Goal: Ask a question

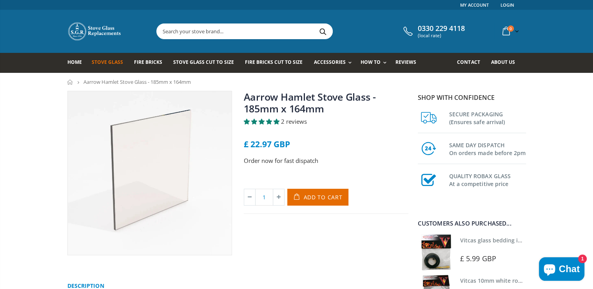
click at [104, 63] on span "Stove Glass" at bounding box center [107, 62] width 31 height 7
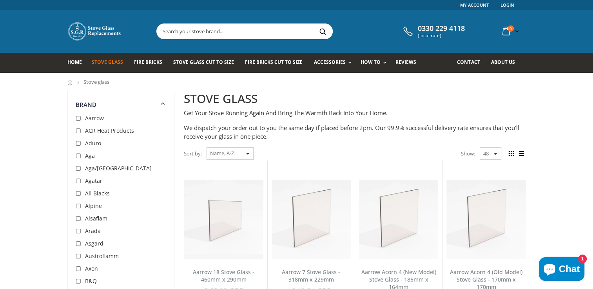
click at [77, 118] on input "checkbox" at bounding box center [80, 119] width 8 height 8
checkbox input "true"
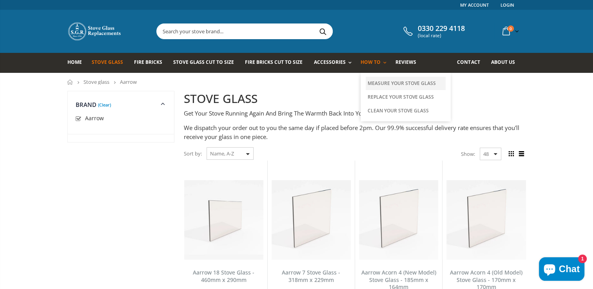
click at [382, 83] on link "Measure Your Stove Glass" at bounding box center [406, 83] width 80 height 13
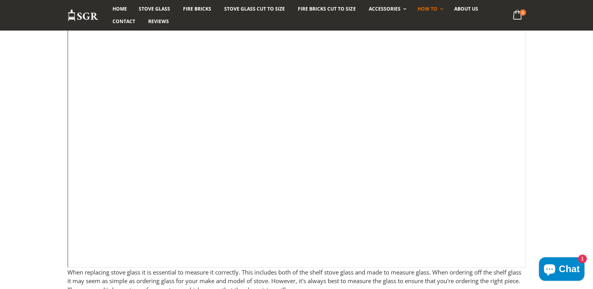
scroll to position [130, 0]
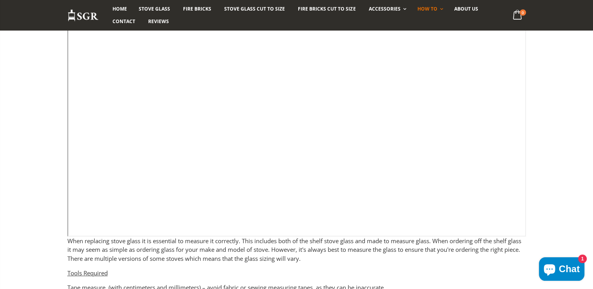
click at [560, 268] on span "Chat" at bounding box center [569, 269] width 21 height 12
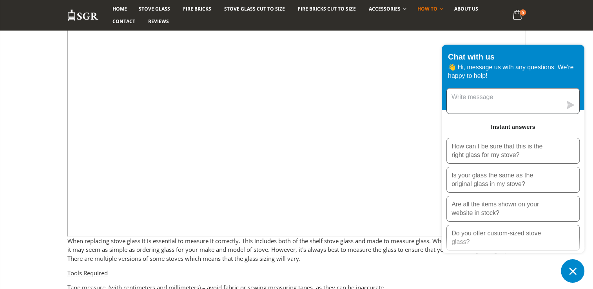
click at [486, 102] on textarea "Message us" at bounding box center [504, 101] width 115 height 25
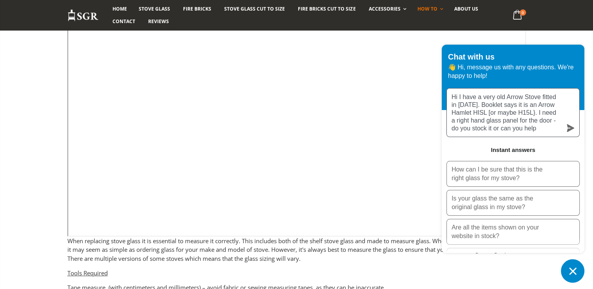
type textarea "Hi I have a very old Arrow Stove fitted in 1989. Booklet says it is an Arrow Ha…"
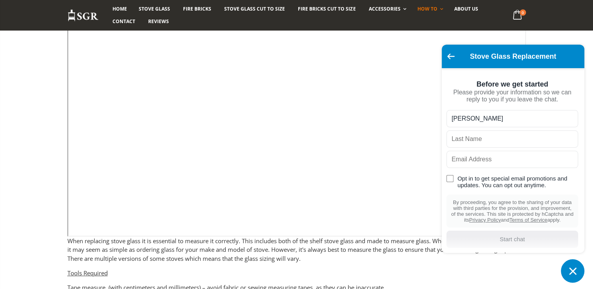
type input "MIKE"
type input "h"
type input "HARRIS"
type input "mikeharris@mjhsoftware.co.uk"
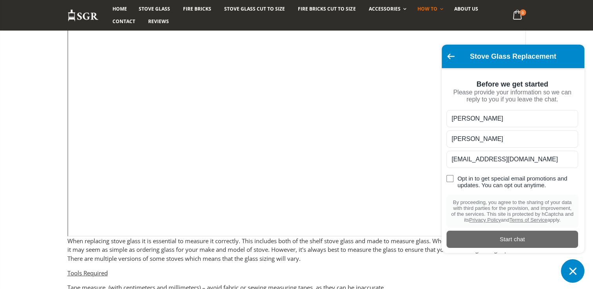
scroll to position [20, 0]
click at [510, 235] on div "Start chat" at bounding box center [512, 239] width 122 height 9
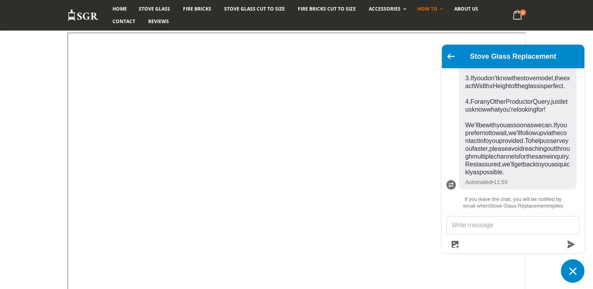
scroll to position [81, 0]
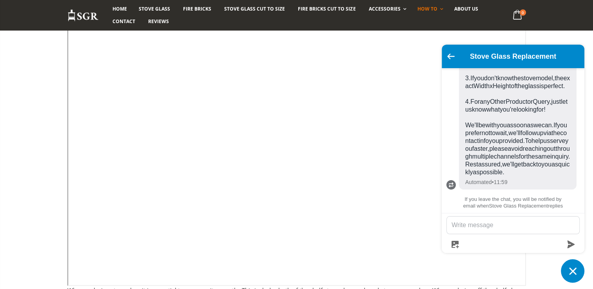
click at [523, 121] on span "Hi there! Thanks for your message. To make sure we have everything needed to he…" at bounding box center [517, 78] width 105 height 196
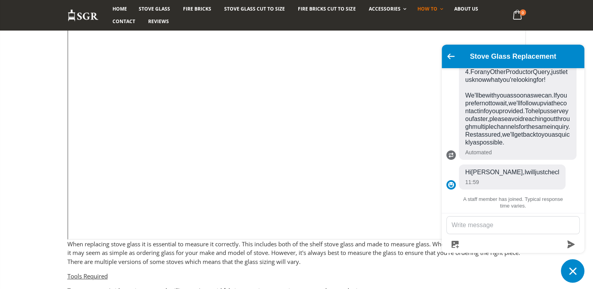
scroll to position [128, 0]
click at [522, 91] on span "Hi there! Thanks for your message. To make sure we have everything needed to he…" at bounding box center [517, 49] width 105 height 196
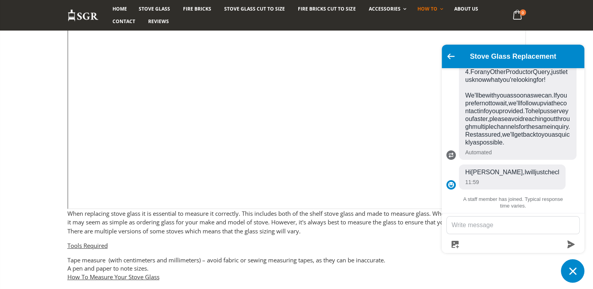
scroll to position [159, 0]
click at [517, 182] on div "11:59" at bounding box center [512, 182] width 94 height 9
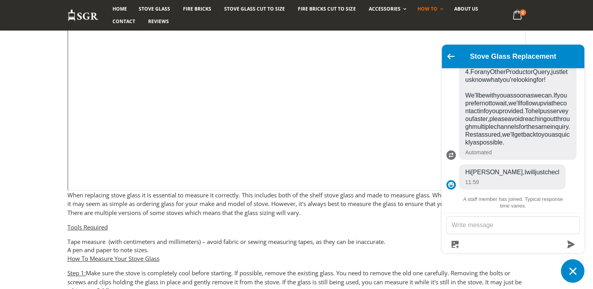
scroll to position [176, 0]
click at [561, 183] on ul "Today Hi I have a very old Arrow Stove fitted in 1989. Booklet says it is an Ar…" at bounding box center [513, 140] width 143 height 145
click at [493, 174] on span "Hi Mike, I will just checl" at bounding box center [512, 172] width 94 height 8
click at [475, 223] on textarea "Message us" at bounding box center [513, 225] width 132 height 17
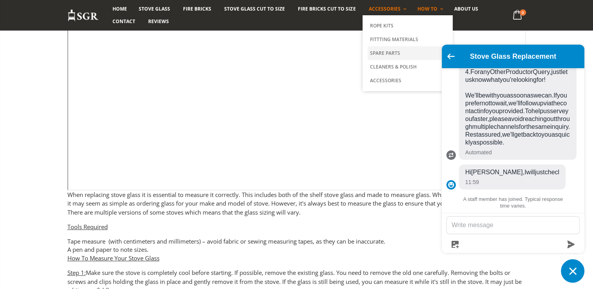
click at [384, 54] on link "Spare Parts" at bounding box center [408, 53] width 80 height 14
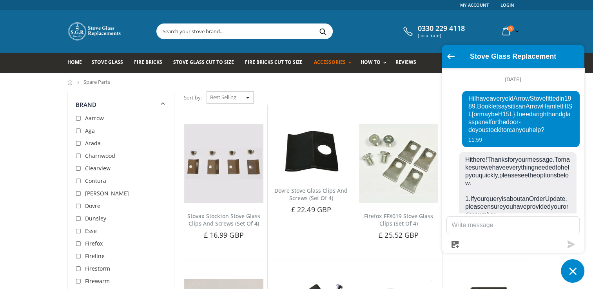
scroll to position [292, 0]
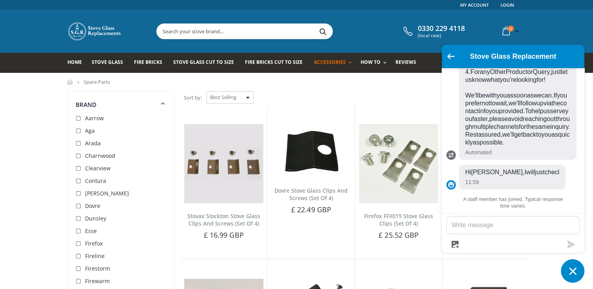
click at [77, 117] on input "checkbox" at bounding box center [80, 119] width 8 height 8
checkbox input "true"
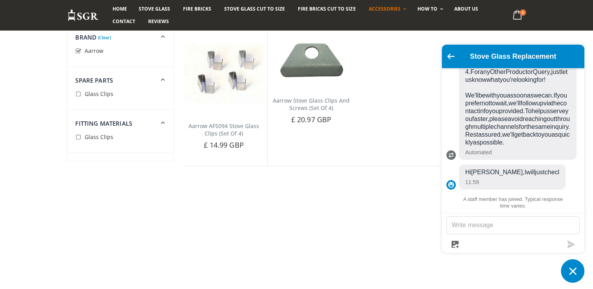
scroll to position [91, 0]
